Goal: Find specific page/section: Find specific page/section

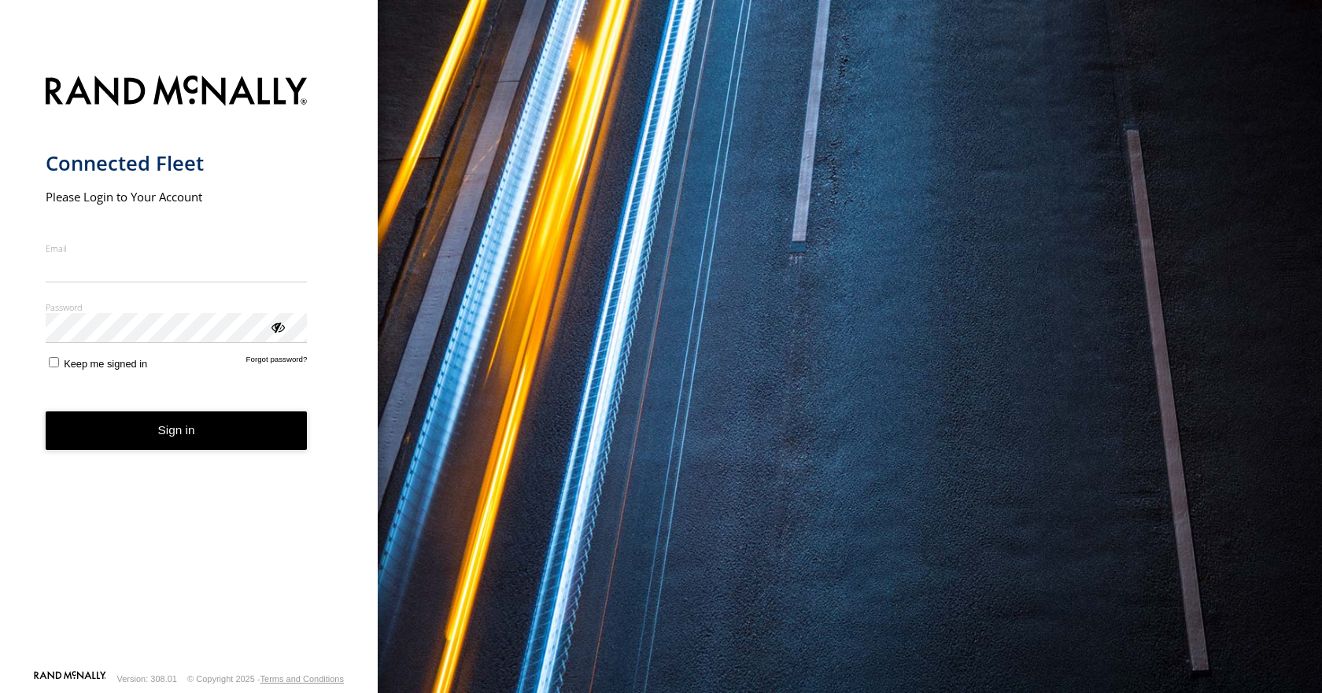
type input "**********"
click at [168, 438] on button "Sign in" at bounding box center [177, 431] width 262 height 39
click at [157, 425] on button "Sign in" at bounding box center [177, 431] width 262 height 39
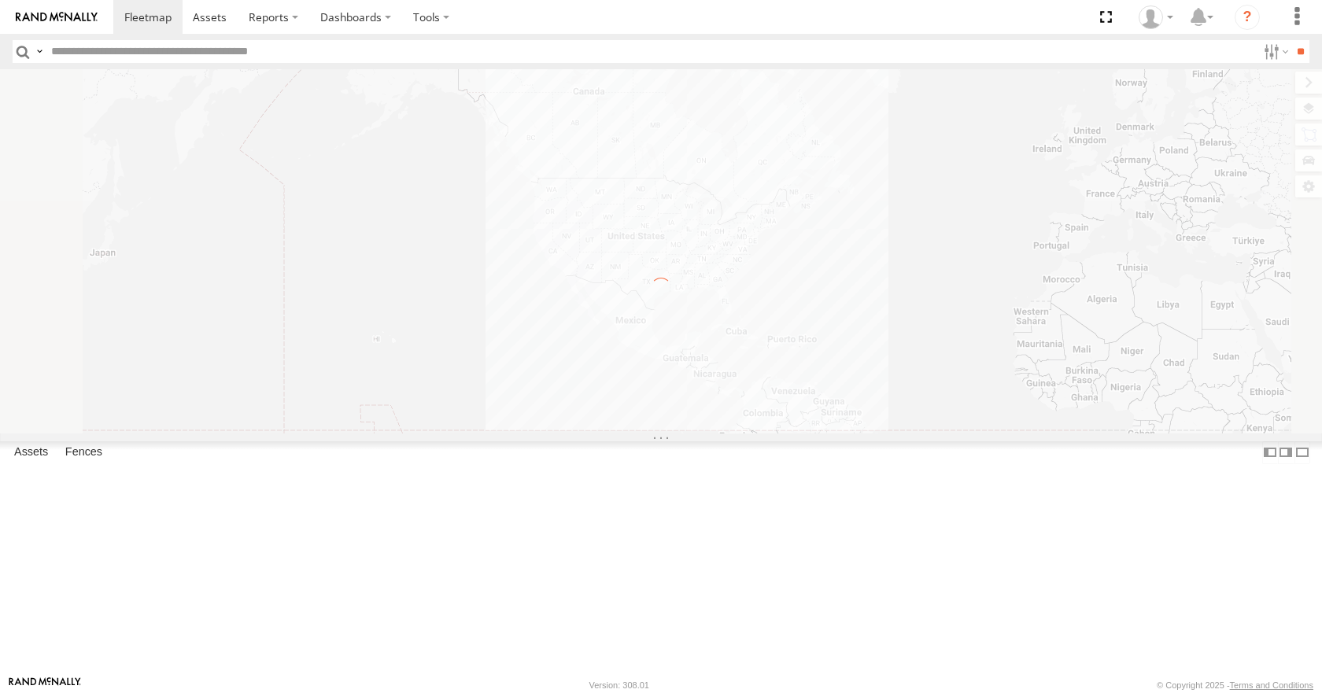
click at [77, 49] on input "text" at bounding box center [651, 51] width 1212 height 23
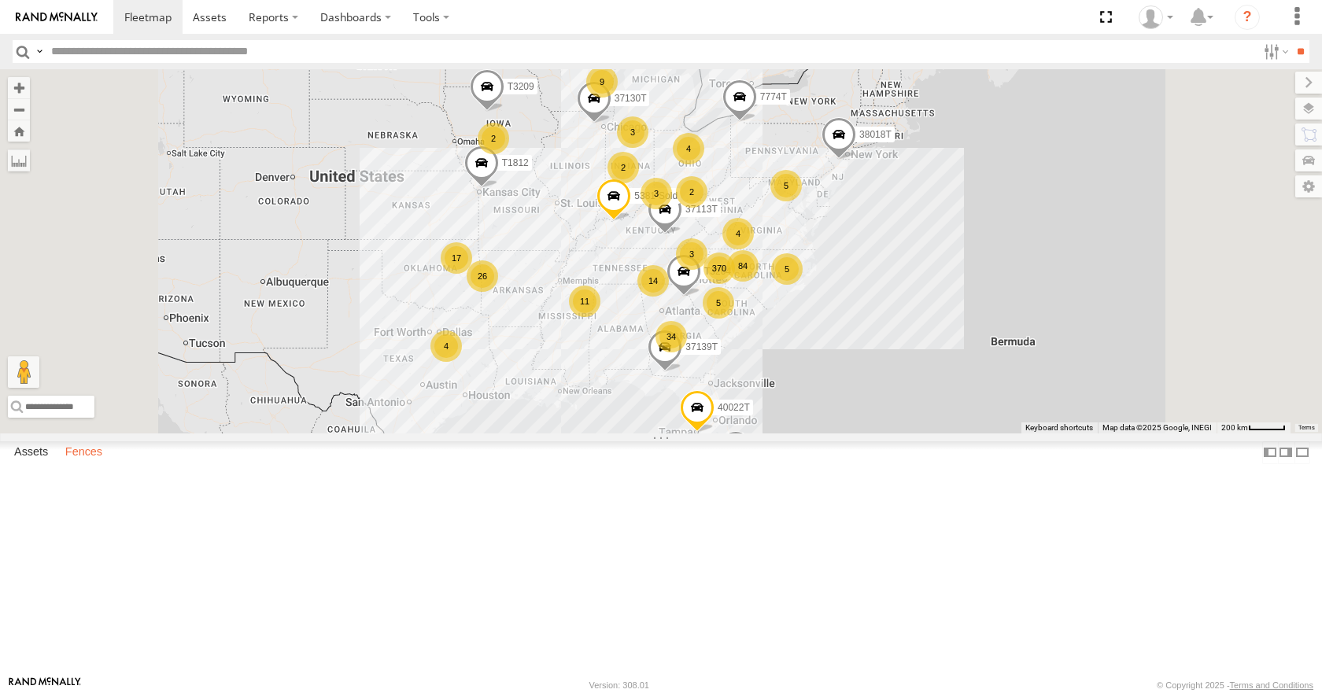
click at [85, 464] on label "Fences" at bounding box center [83, 453] width 53 height 22
click at [0, 0] on div "[PERSON_NAME]-Advance" at bounding box center [0, 0] width 0 height 0
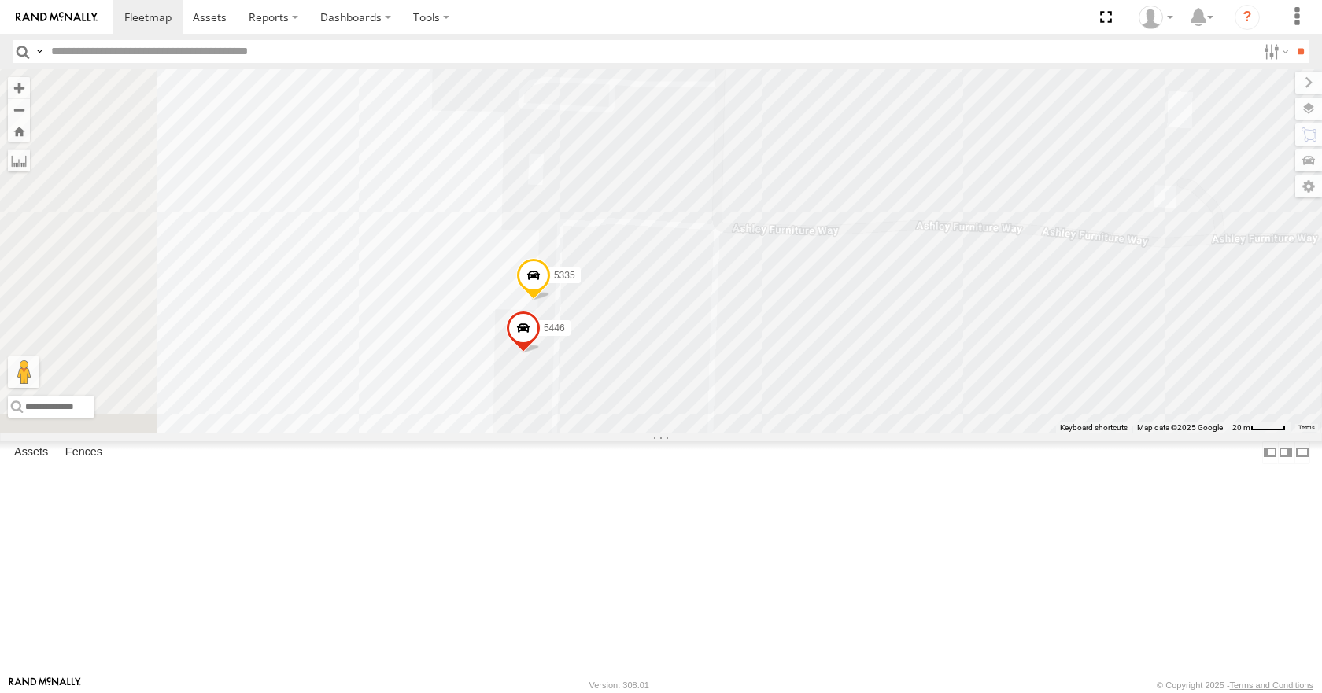
drag, startPoint x: 883, startPoint y: 515, endPoint x: 951, endPoint y: 316, distance: 211.0
click at [951, 316] on div "5320 5435 5446 5335" at bounding box center [661, 251] width 1322 height 364
